Goal: Information Seeking & Learning: Learn about a topic

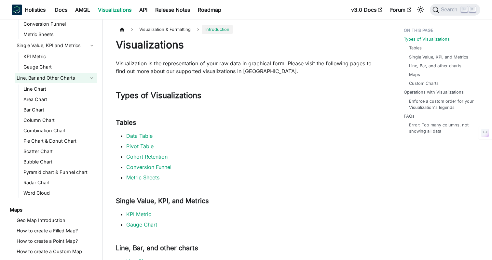
scroll to position [116, 0]
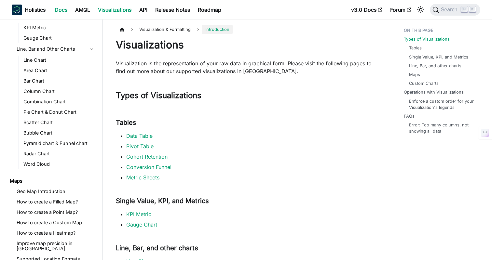
click at [69, 7] on link "Docs" at bounding box center [61, 10] width 20 height 10
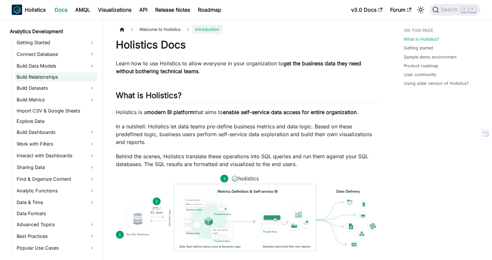
scroll to position [95, 0]
click at [34, 155] on link "Interact with Dashboards" at bounding box center [56, 155] width 82 height 10
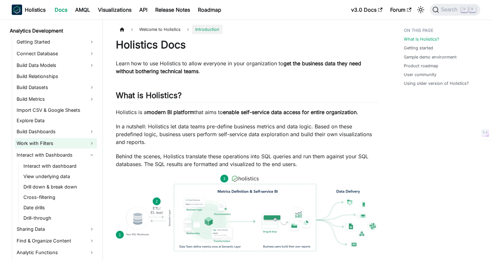
click at [35, 146] on link "Work with Filters" at bounding box center [56, 143] width 82 height 10
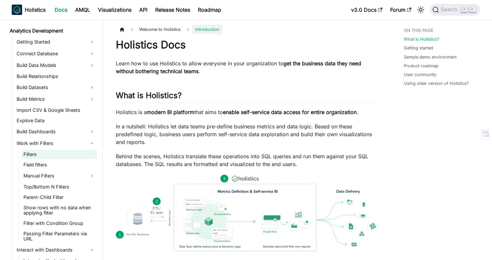
click at [33, 154] on link "Filters" at bounding box center [58, 154] width 75 height 9
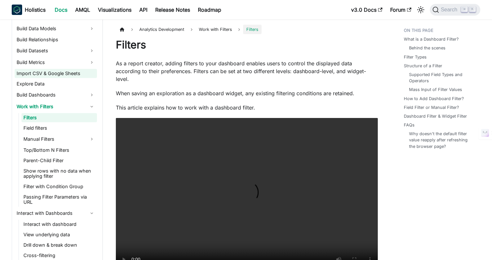
scroll to position [132, 0]
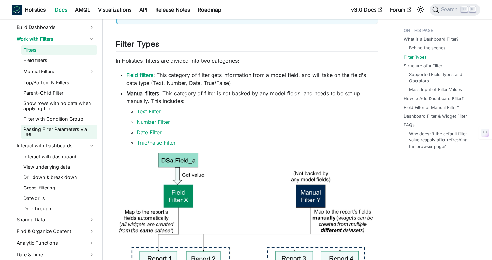
scroll to position [210, 0]
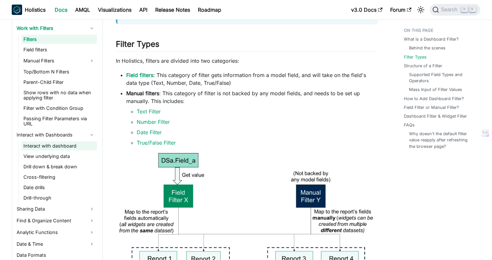
click at [58, 142] on link "Interact with dashboard" at bounding box center [58, 145] width 75 height 9
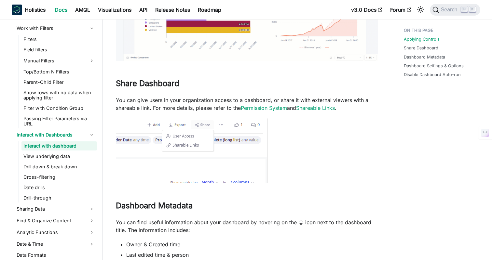
scroll to position [234, 0]
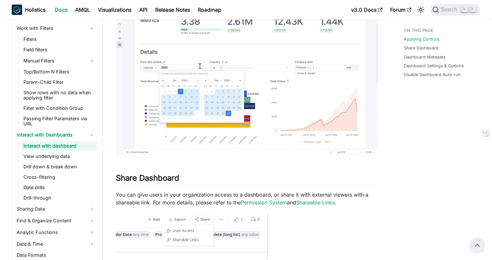
scroll to position [61, 0]
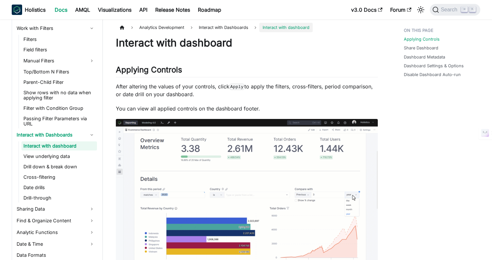
scroll to position [0, 0]
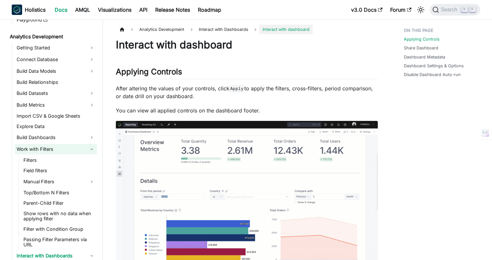
scroll to position [80, 0]
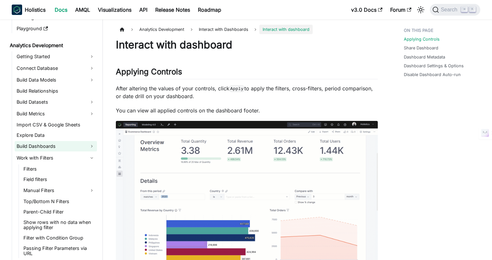
click at [43, 146] on link "Build Dashboards" at bounding box center [56, 146] width 82 height 10
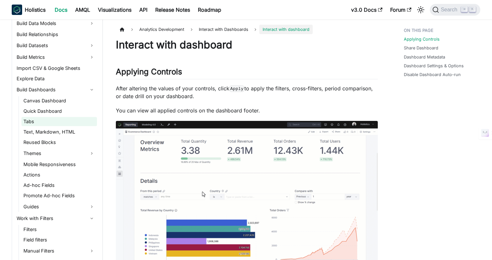
scroll to position [140, 0]
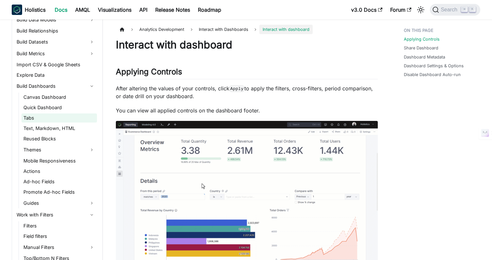
click at [29, 118] on link "Tabs" at bounding box center [58, 117] width 75 height 9
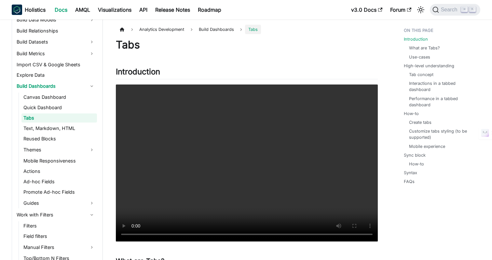
click at [37, 98] on link "Canvas Dashboard" at bounding box center [58, 97] width 75 height 9
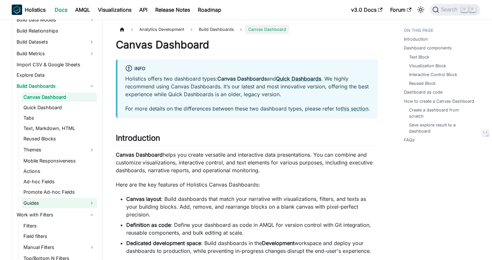
click at [36, 201] on link "Guides" at bounding box center [58, 203] width 75 height 10
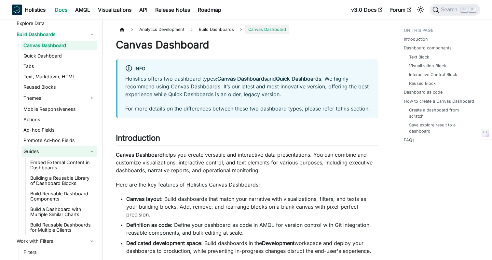
scroll to position [200, 0]
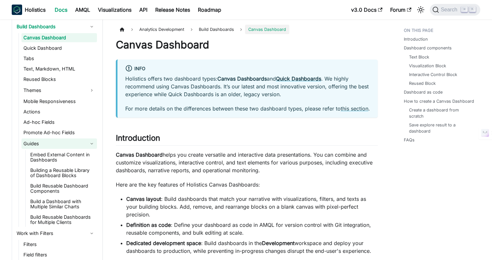
click at [32, 144] on link "Guides" at bounding box center [58, 144] width 75 height 10
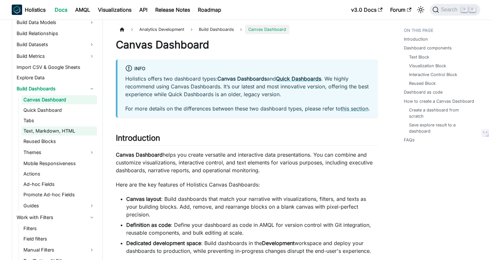
scroll to position [130, 0]
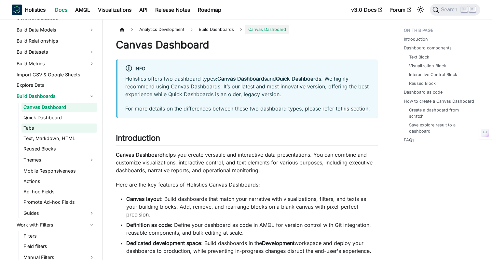
click at [28, 129] on link "Tabs" at bounding box center [58, 128] width 75 height 9
